Goal: Communication & Community: Answer question/provide support

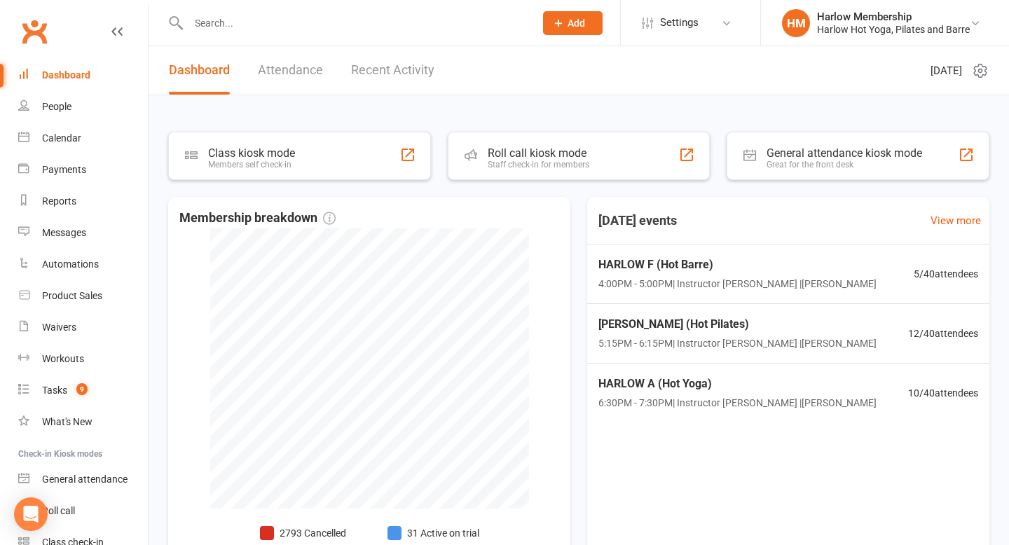
click at [235, 24] on input "text" at bounding box center [354, 23] width 340 height 20
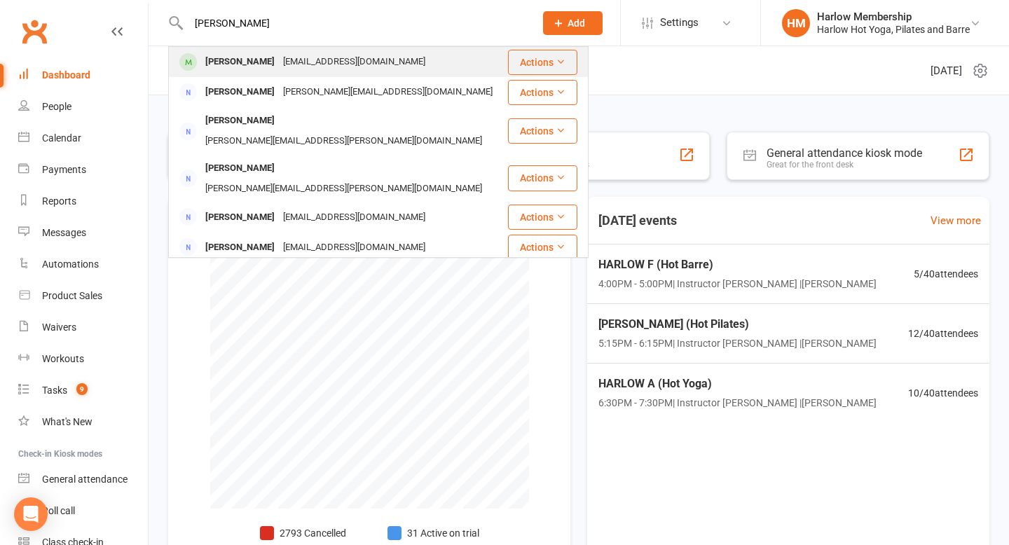
type input "[PERSON_NAME]"
click at [242, 58] on div "[PERSON_NAME]" at bounding box center [240, 62] width 78 height 20
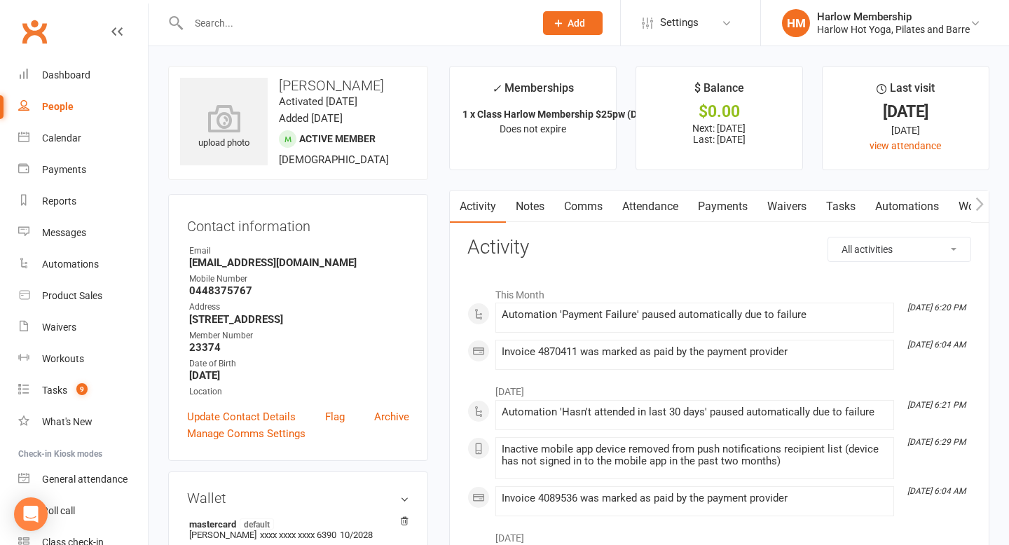
click at [738, 214] on link "Payments" at bounding box center [722, 207] width 69 height 32
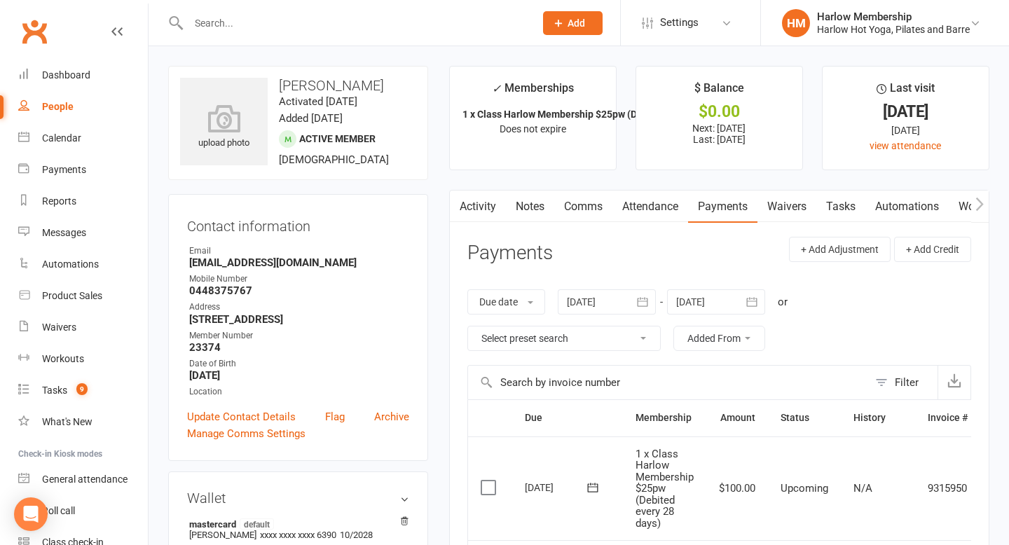
click at [533, 223] on div "Activity Notes Comms Attendance Payments Waivers Tasks Automations Workouts Mob…" at bounding box center [719, 539] width 540 height 699
click at [532, 207] on link "Notes" at bounding box center [530, 207] width 48 height 32
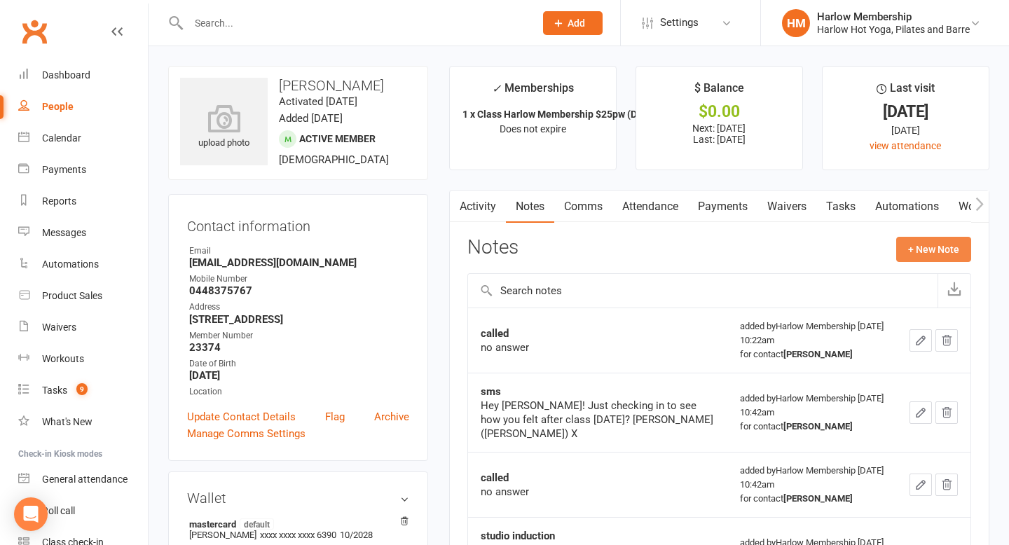
click at [916, 255] on button "+ New Note" at bounding box center [933, 249] width 75 height 25
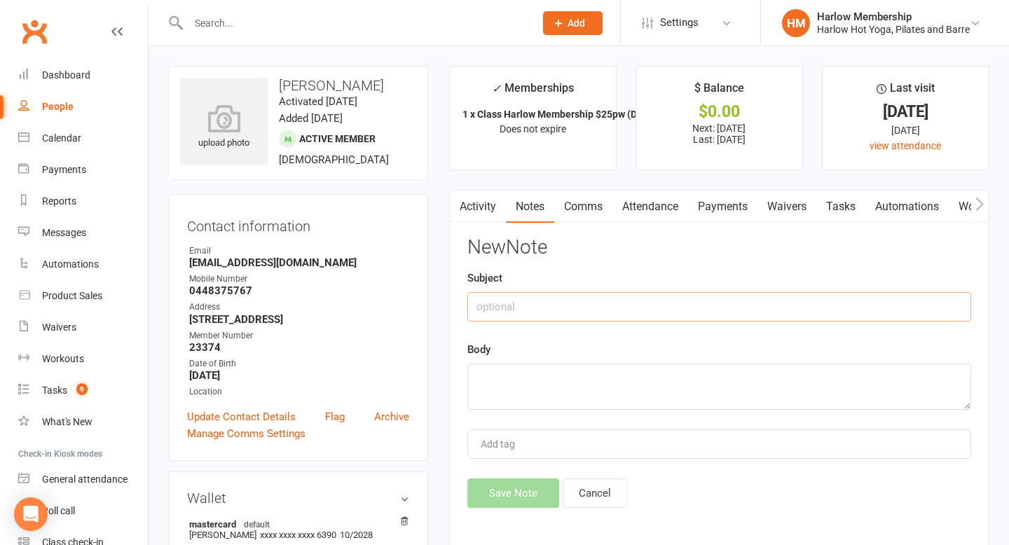
click at [670, 299] on input "text" at bounding box center [719, 306] width 504 height 29
type input "Possible Cancellation"
click at [592, 380] on textarea at bounding box center [719, 387] width 504 height 46
paste textarea "[URL][DOMAIN_NAME]"
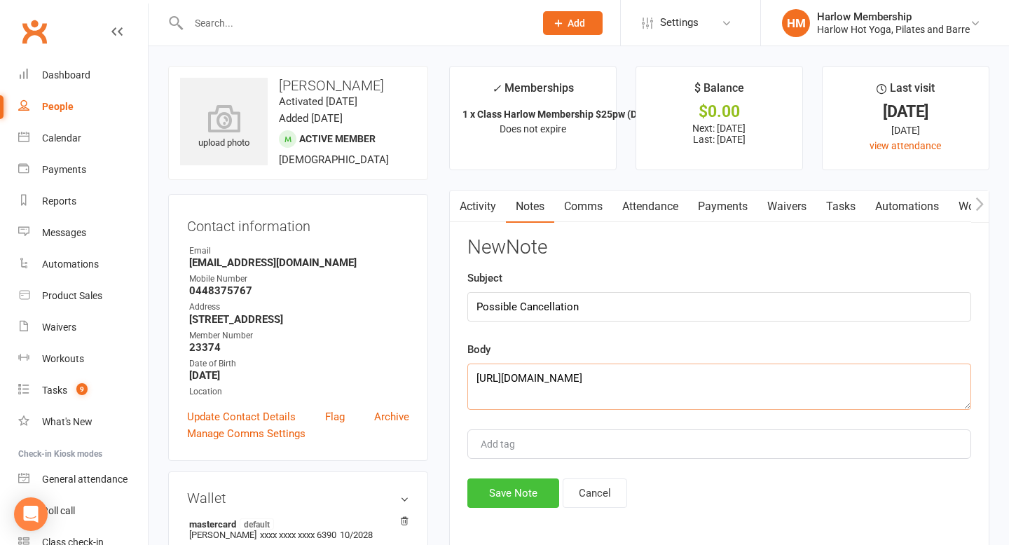
type textarea "[URL][DOMAIN_NAME]"
click at [497, 506] on button "Save Note" at bounding box center [513, 492] width 92 height 29
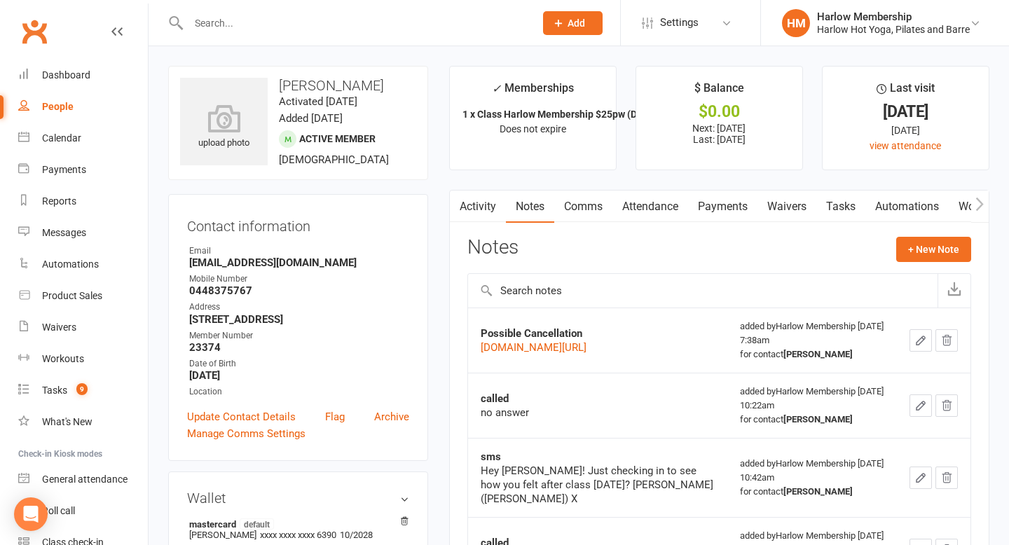
click at [261, 30] on input "text" at bounding box center [354, 23] width 340 height 20
paste input "[PERSON_NAME]"
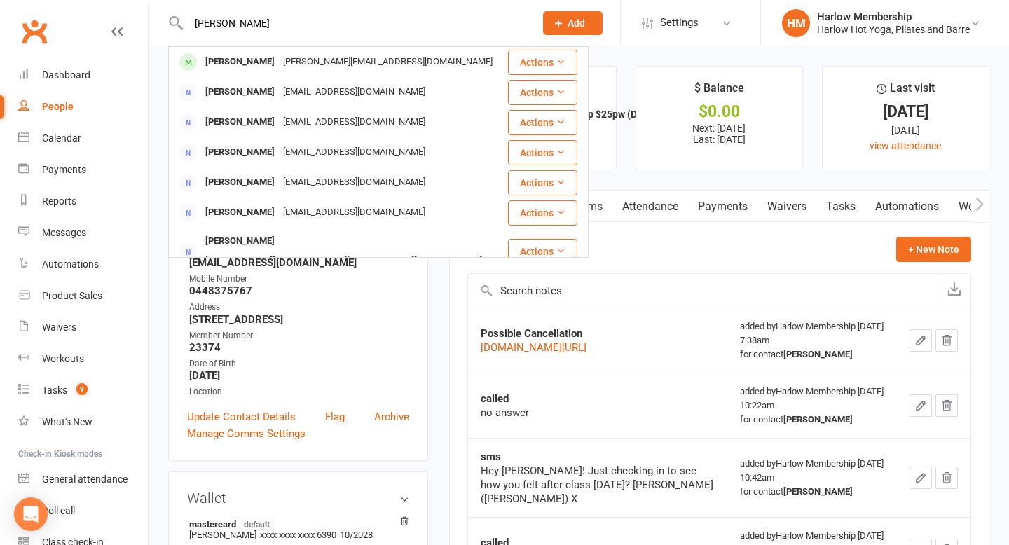
type input "[PERSON_NAME]"
click at [290, 69] on div "[PERSON_NAME][EMAIL_ADDRESS][DOMAIN_NAME]" at bounding box center [388, 62] width 218 height 20
